Goal: Task Accomplishment & Management: Use online tool/utility

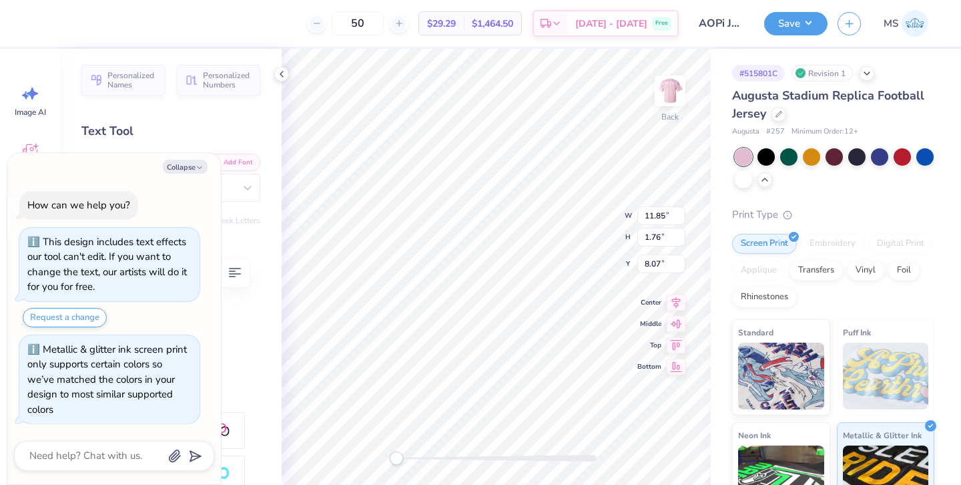
scroll to position [35, 0]
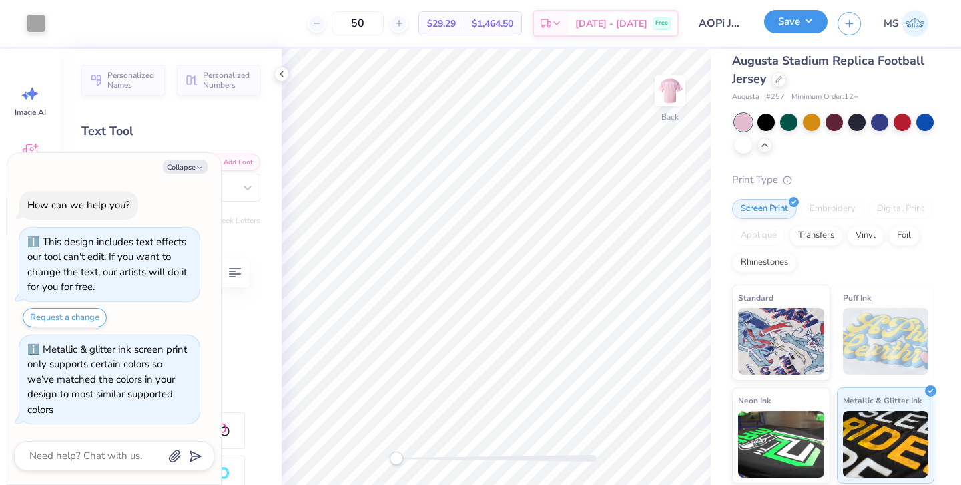
click at [792, 29] on button "Save" at bounding box center [795, 21] width 63 height 23
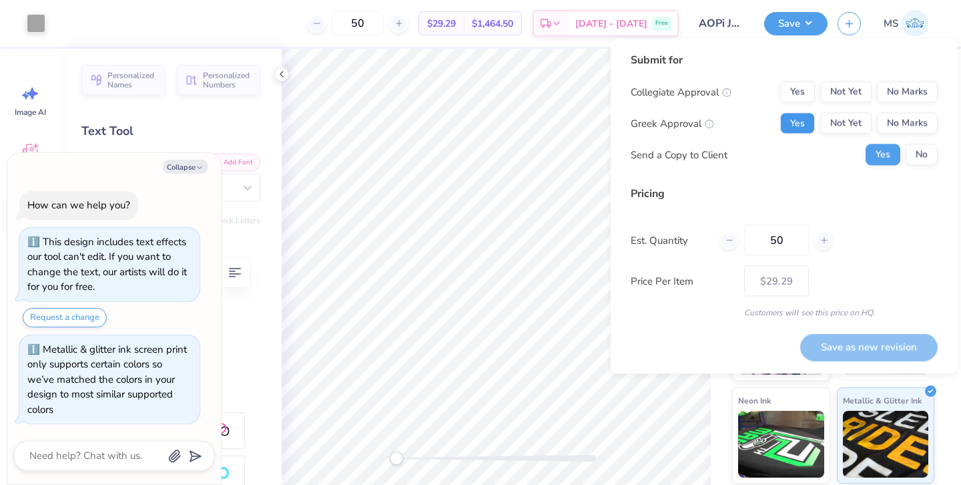
click at [809, 121] on button "Yes" at bounding box center [797, 123] width 35 height 21
click at [886, 97] on button "No Marks" at bounding box center [907, 91] width 61 height 21
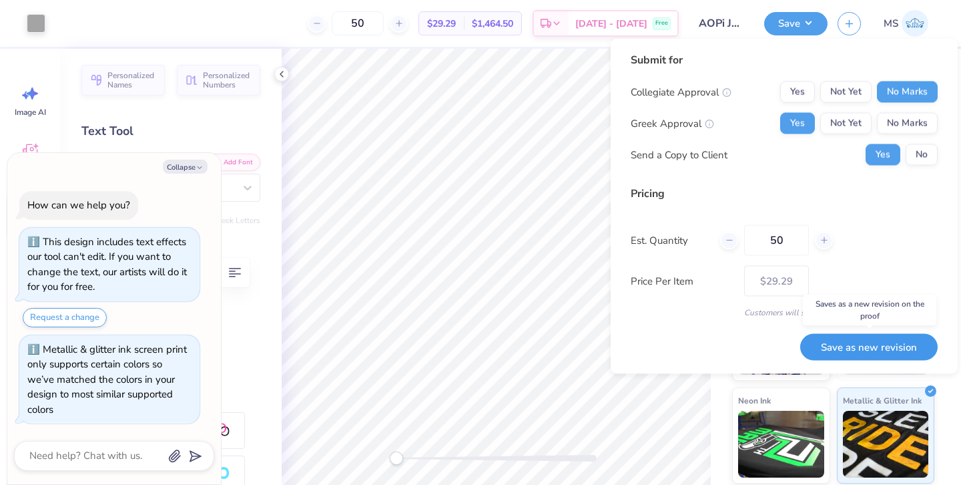
click at [862, 337] on button "Save as new revision" at bounding box center [869, 346] width 138 height 27
type textarea "x"
type input "– –"
type textarea "x"
type input "$29.29"
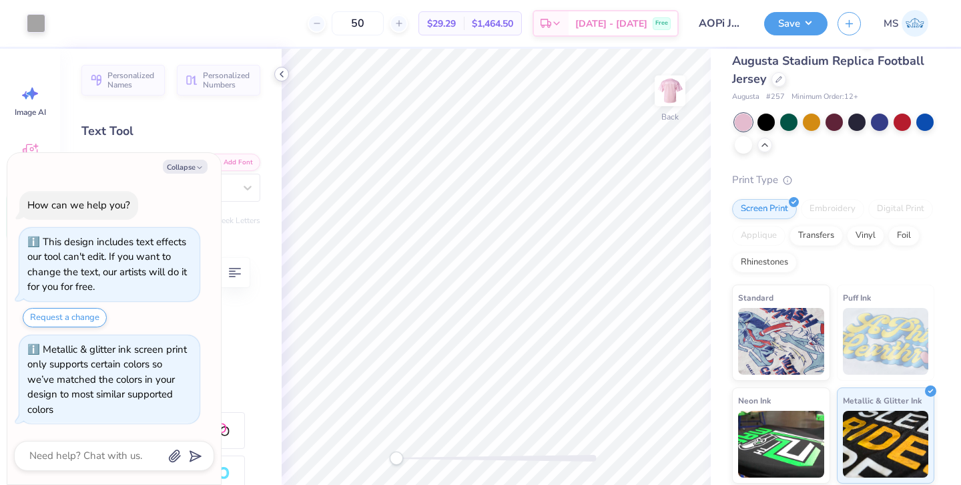
click at [284, 75] on icon at bounding box center [281, 74] width 11 height 11
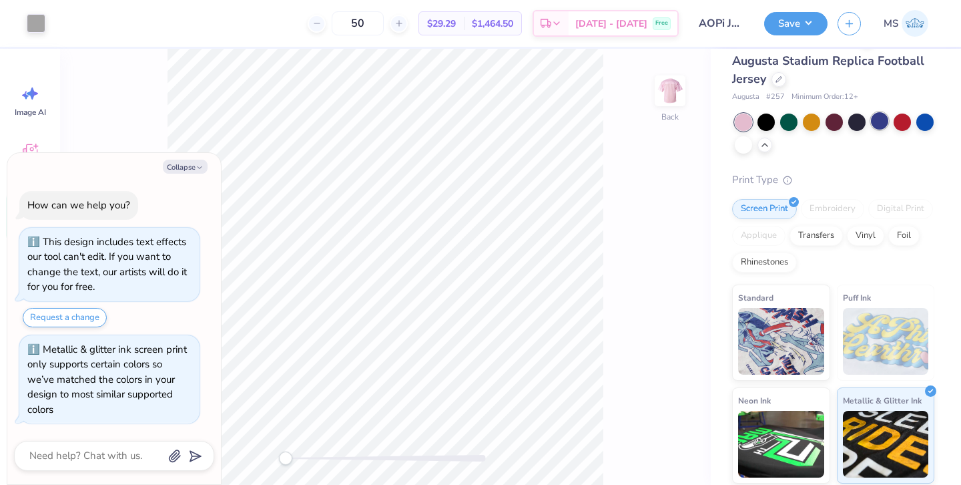
click at [878, 119] on div at bounding box center [879, 120] width 17 height 17
type textarea "x"
